Goal: Find specific page/section

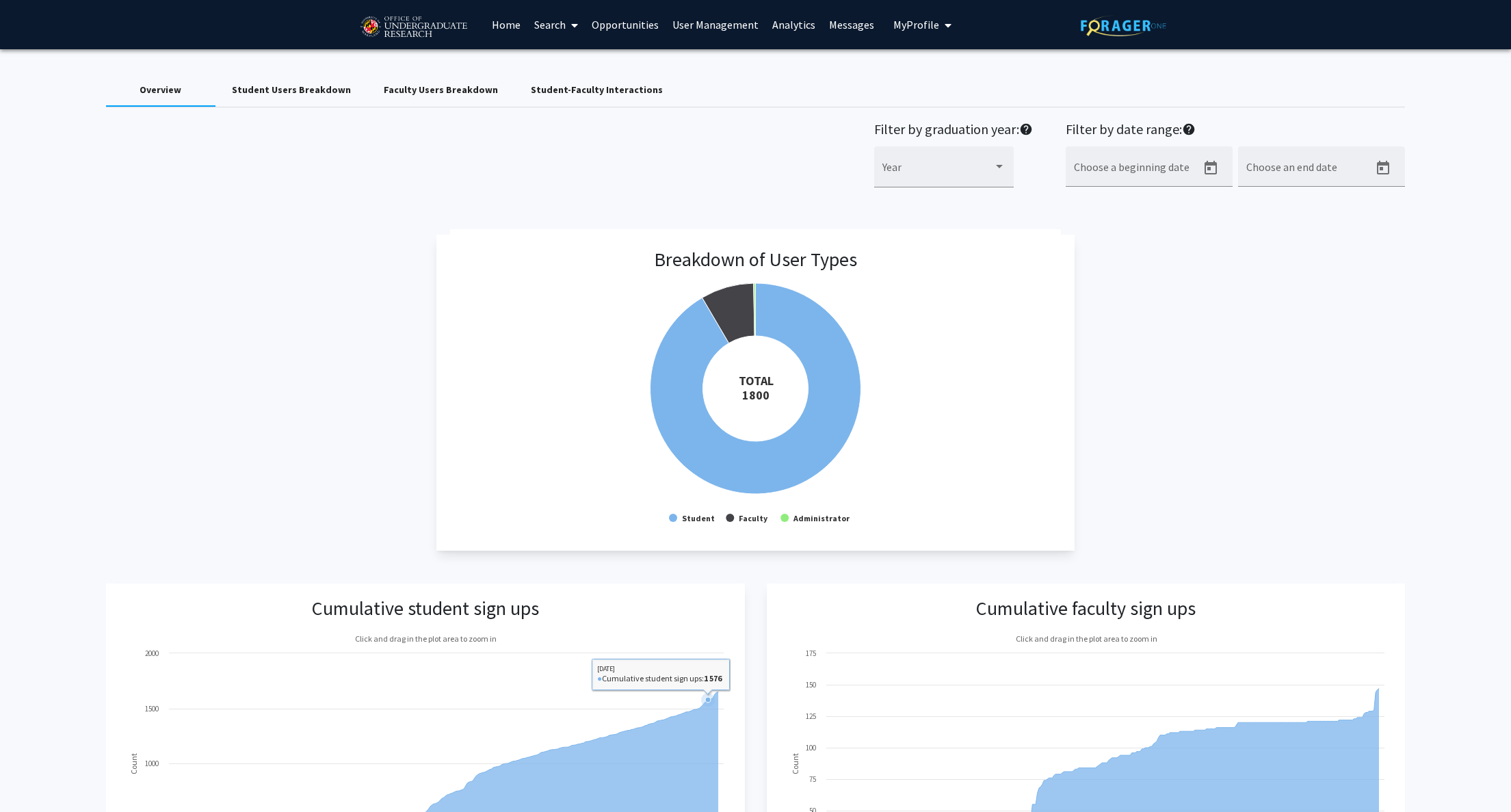
scroll to position [498, 0]
click at [559, 22] on link "Search" at bounding box center [556, 25] width 57 height 48
click at [559, 63] on span "Faculty/Staff" at bounding box center [577, 63] width 100 height 27
